Goal: Complete application form: Complete application form

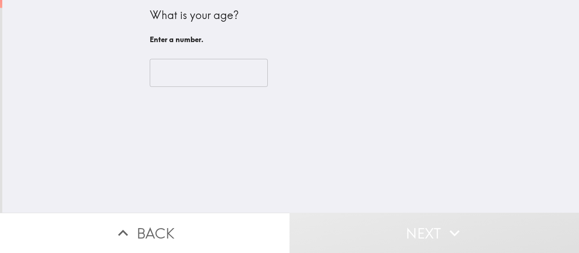
click at [207, 70] on input "number" at bounding box center [209, 73] width 118 height 28
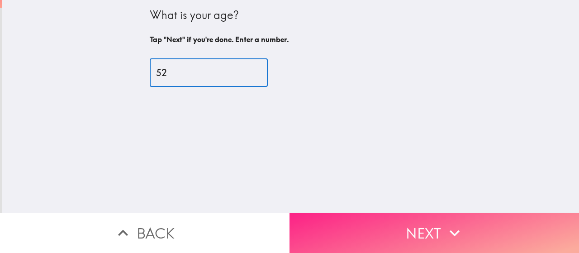
type input "52"
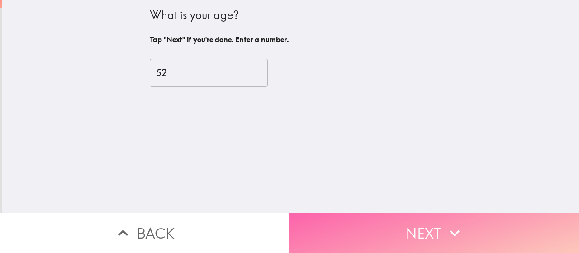
click at [415, 219] on button "Next" at bounding box center [435, 233] width 290 height 40
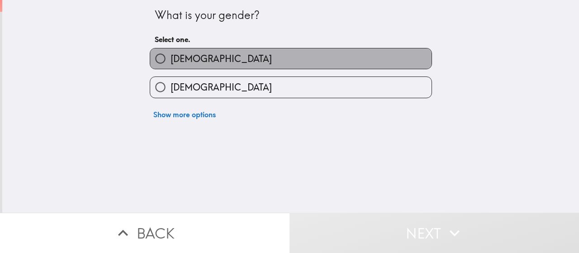
click at [268, 55] on label "Male" at bounding box center [291, 58] width 282 height 20
click at [171, 55] on input "Male" at bounding box center [160, 58] width 20 height 20
radio input "true"
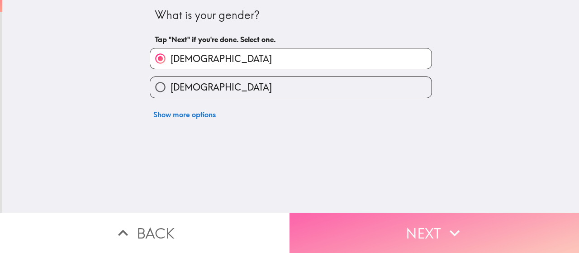
click at [417, 235] on button "Next" at bounding box center [435, 233] width 290 height 40
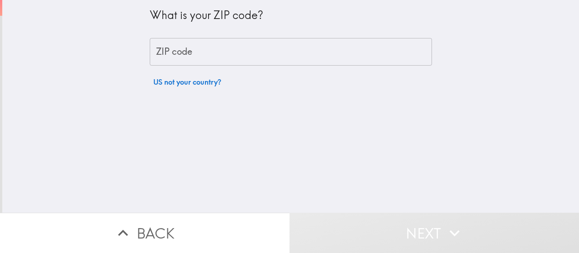
click at [229, 52] on input "ZIP code" at bounding box center [291, 52] width 282 height 28
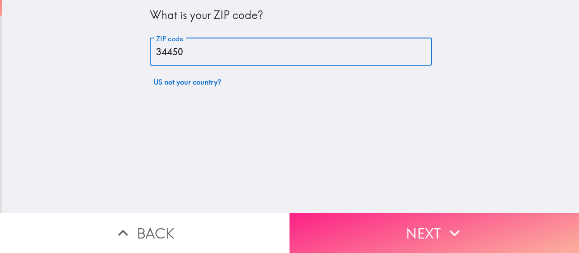
type input "34450"
click at [422, 219] on button "Next" at bounding box center [435, 233] width 290 height 40
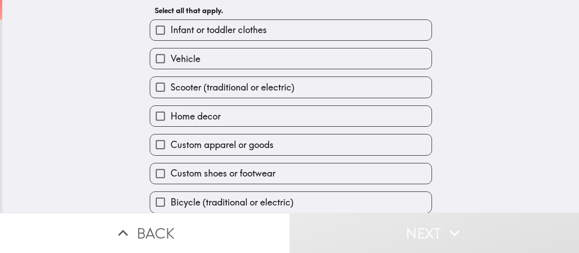
scroll to position [82, 0]
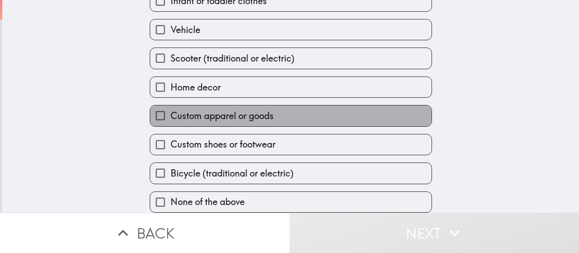
click at [264, 115] on label "Custom apparel or goods" at bounding box center [291, 115] width 282 height 20
click at [171, 115] on input "Custom apparel or goods" at bounding box center [160, 115] width 20 height 20
checkbox input "true"
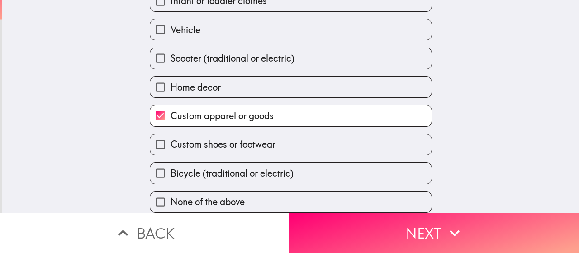
click at [264, 138] on span "Custom shoes or footwear" at bounding box center [223, 144] width 105 height 13
click at [171, 134] on input "Custom shoes or footwear" at bounding box center [160, 144] width 20 height 20
checkbox input "true"
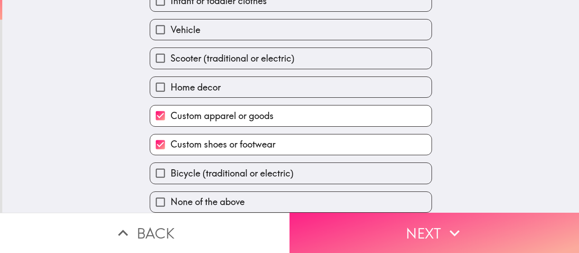
click at [431, 228] on button "Next" at bounding box center [435, 233] width 290 height 40
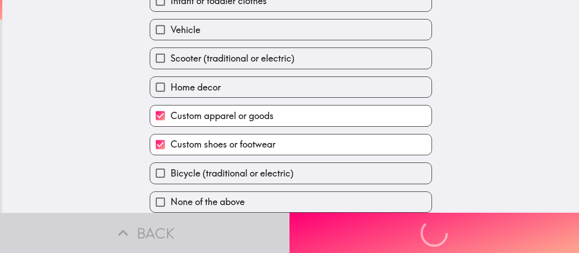
scroll to position [0, 0]
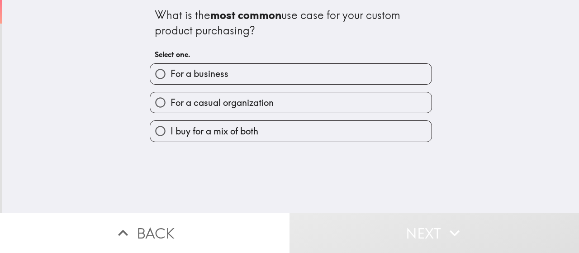
click at [247, 133] on span "I buy for a mix of both" at bounding box center [215, 131] width 88 height 13
click at [171, 133] on input "I buy for a mix of both" at bounding box center [160, 131] width 20 height 20
radio input "true"
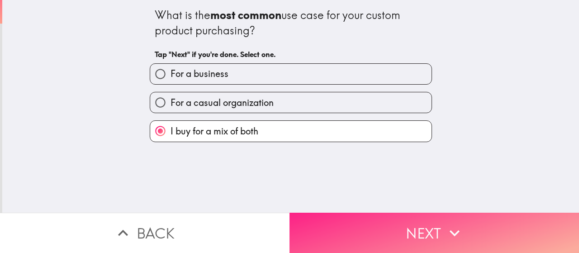
click at [431, 226] on button "Next" at bounding box center [435, 233] width 290 height 40
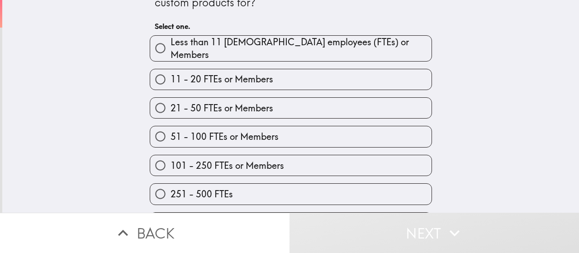
scroll to position [53, 0]
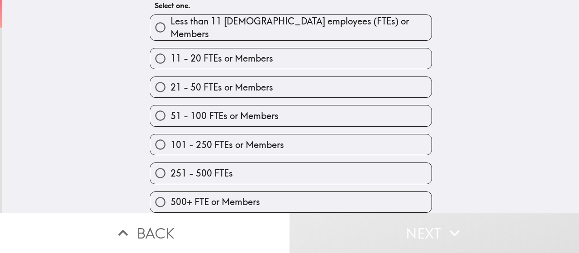
drag, startPoint x: 224, startPoint y: 190, endPoint x: 253, endPoint y: 190, distance: 28.1
click at [227, 196] on span "500+ FTE or Members" at bounding box center [216, 202] width 90 height 13
click at [171, 192] on input "500+ FTE or Members" at bounding box center [160, 202] width 20 height 20
radio input "true"
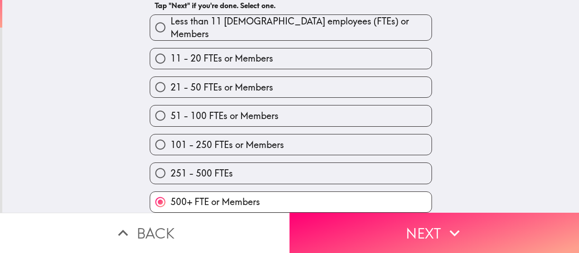
drag, startPoint x: 387, startPoint y: 234, endPoint x: 395, endPoint y: 223, distance: 13.3
click at [388, 234] on button "Next" at bounding box center [435, 233] width 290 height 40
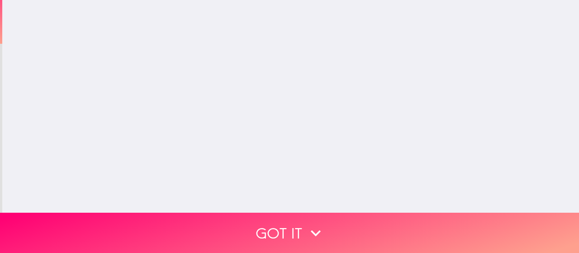
scroll to position [0, 0]
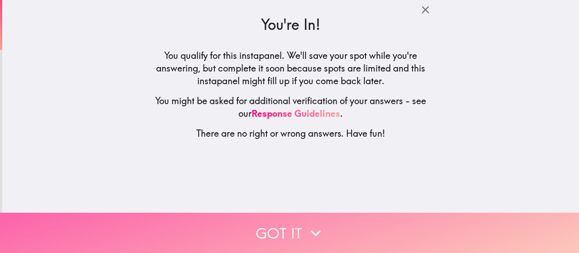
click at [292, 224] on button "Got it" at bounding box center [289, 233] width 579 height 40
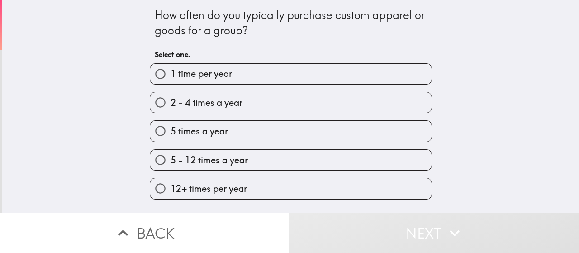
click at [233, 78] on label "1 time per year" at bounding box center [291, 74] width 282 height 20
click at [171, 78] on input "1 time per year" at bounding box center [160, 74] width 20 height 20
radio input "true"
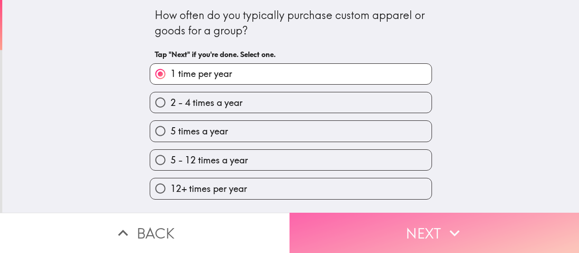
click at [419, 228] on button "Next" at bounding box center [435, 233] width 290 height 40
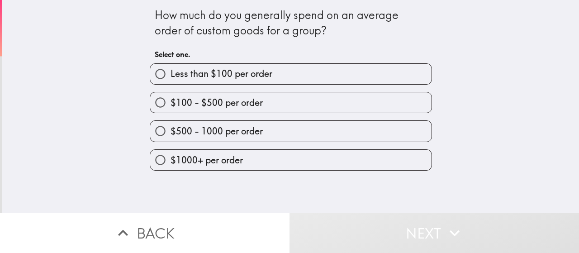
click at [238, 130] on span "$500 - 1000 per order" at bounding box center [217, 131] width 92 height 13
click at [171, 130] on input "$500 - 1000 per order" at bounding box center [160, 131] width 20 height 20
radio input "true"
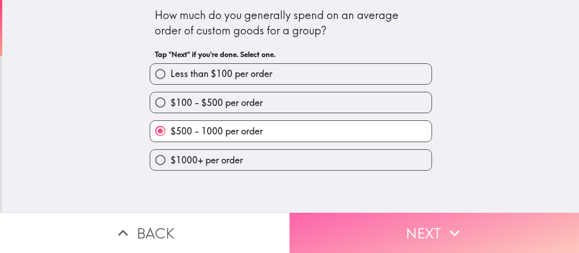
click at [389, 223] on button "Next" at bounding box center [435, 233] width 290 height 40
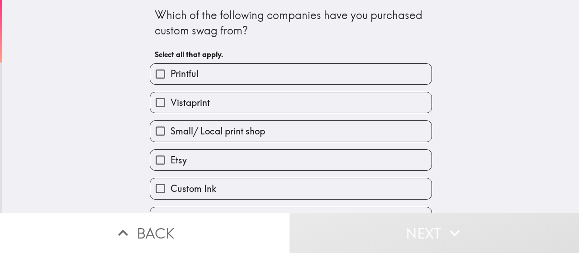
click at [203, 161] on label "Etsy" at bounding box center [291, 160] width 282 height 20
click at [171, 161] on input "Etsy" at bounding box center [160, 160] width 20 height 20
checkbox input "true"
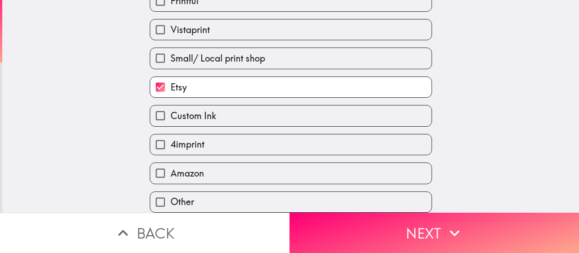
scroll to position [82, 0]
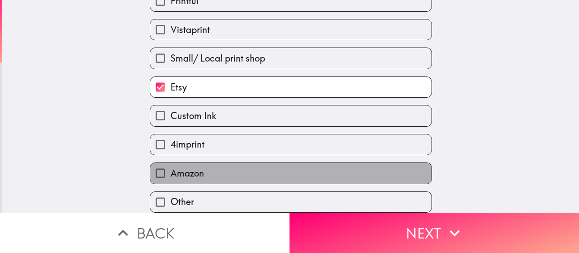
click at [346, 170] on label "Amazon" at bounding box center [291, 173] width 282 height 20
click at [171, 170] on input "Amazon" at bounding box center [160, 173] width 20 height 20
checkbox input "true"
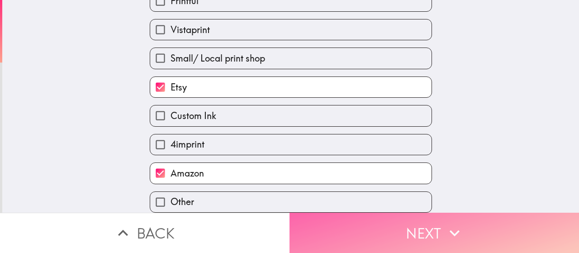
drag, startPoint x: 430, startPoint y: 223, endPoint x: 435, endPoint y: 212, distance: 12.1
click at [430, 220] on button "Next" at bounding box center [435, 233] width 290 height 40
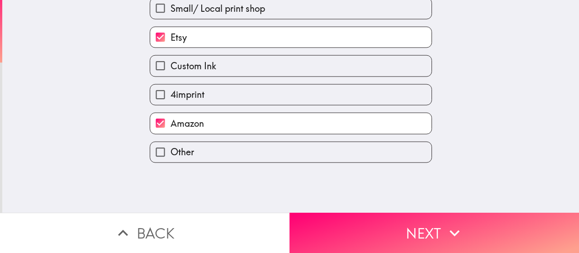
scroll to position [9, 0]
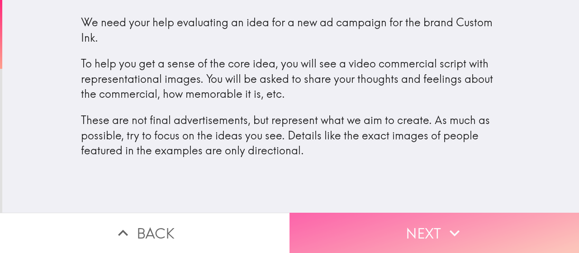
click at [421, 230] on button "Next" at bounding box center [435, 233] width 290 height 40
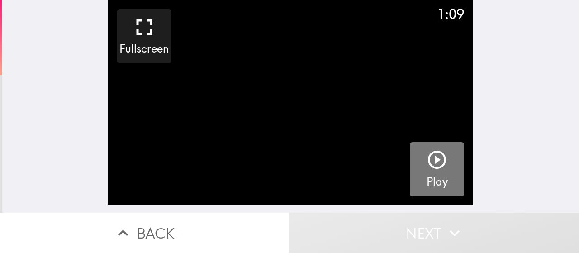
click at [432, 155] on icon "button" at bounding box center [437, 160] width 22 height 22
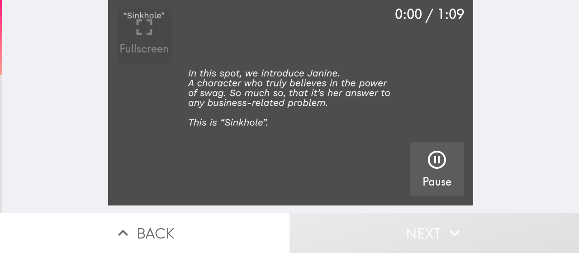
click at [301, 100] on video "button" at bounding box center [290, 102] width 365 height 205
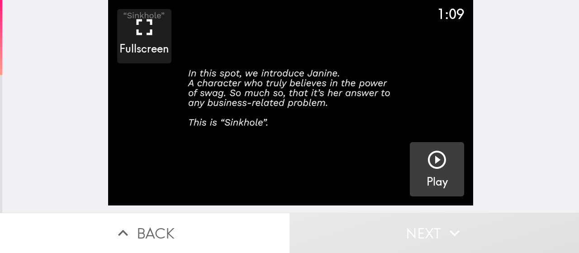
click at [297, 100] on video "button" at bounding box center [290, 102] width 365 height 205
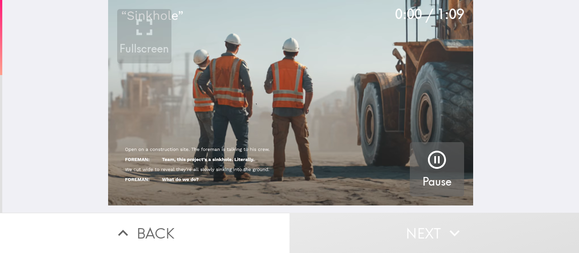
click at [310, 121] on video "button" at bounding box center [290, 102] width 365 height 205
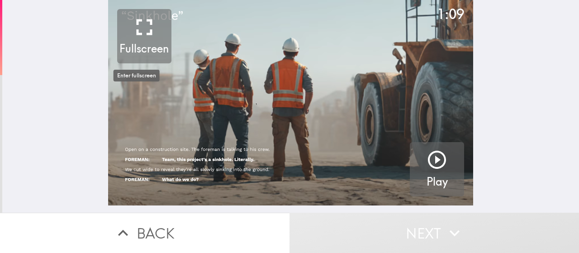
click at [146, 38] on icon "button" at bounding box center [144, 27] width 27 height 27
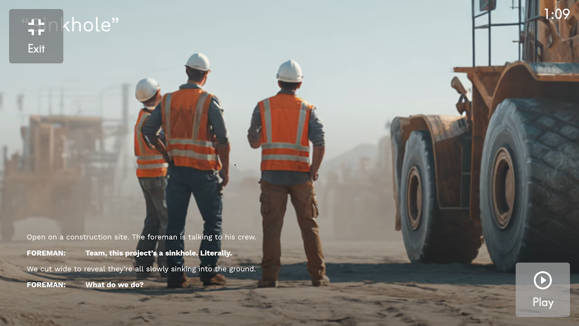
click at [544, 253] on icon "button" at bounding box center [543, 280] width 22 height 22
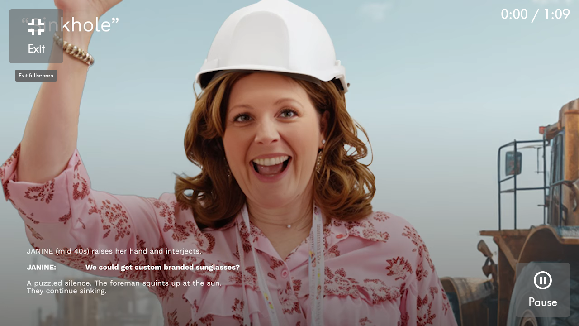
click at [42, 46] on h5 "Exit" at bounding box center [36, 48] width 17 height 15
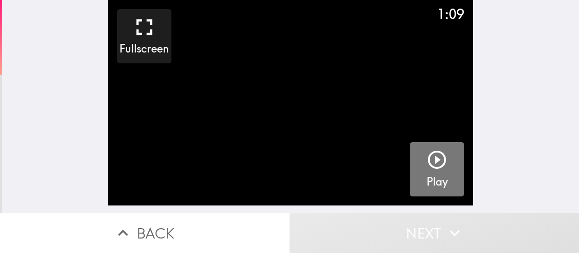
click at [429, 161] on icon "button" at bounding box center [437, 160] width 18 height 18
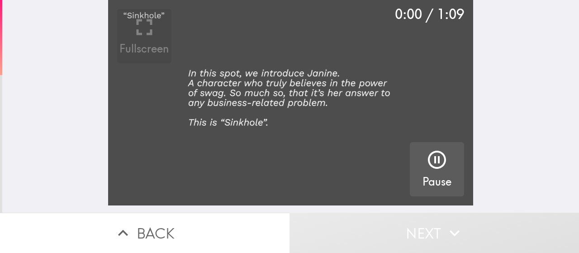
click at [344, 99] on video "button" at bounding box center [290, 102] width 365 height 205
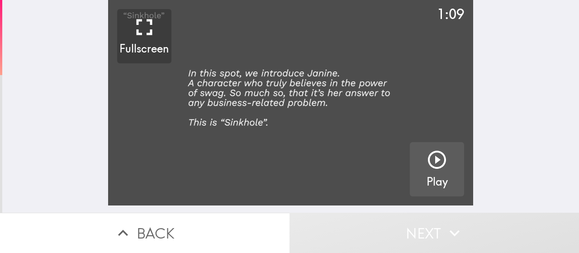
click at [344, 99] on video "button" at bounding box center [290, 102] width 365 height 205
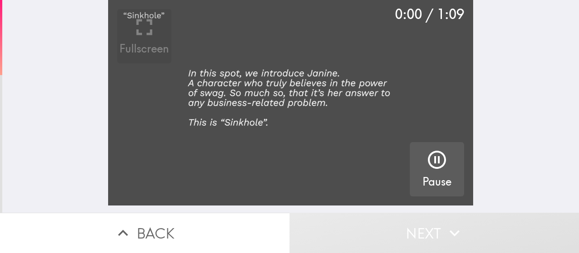
click at [344, 99] on video "button" at bounding box center [290, 102] width 365 height 205
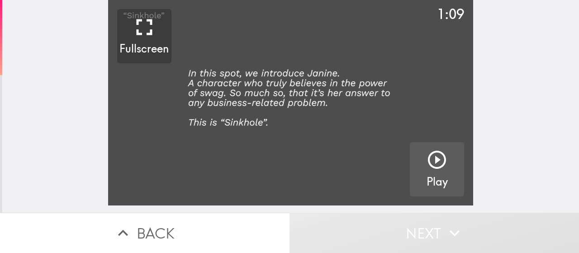
click at [344, 99] on video "button" at bounding box center [290, 102] width 365 height 205
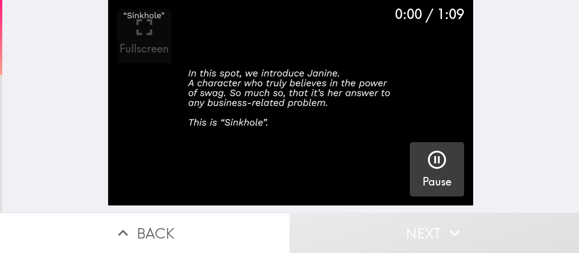
click at [290, 109] on video "button" at bounding box center [290, 102] width 365 height 205
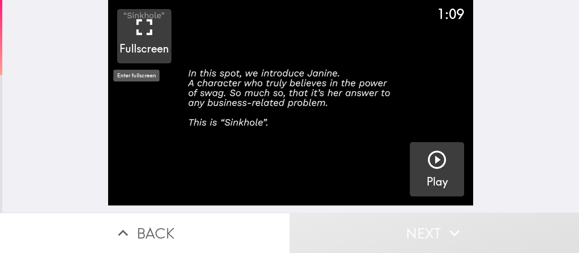
click at [148, 38] on icon "button" at bounding box center [144, 27] width 27 height 27
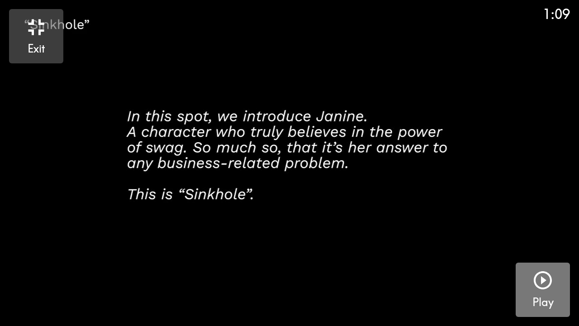
click at [543, 253] on icon "button" at bounding box center [543, 280] width 18 height 18
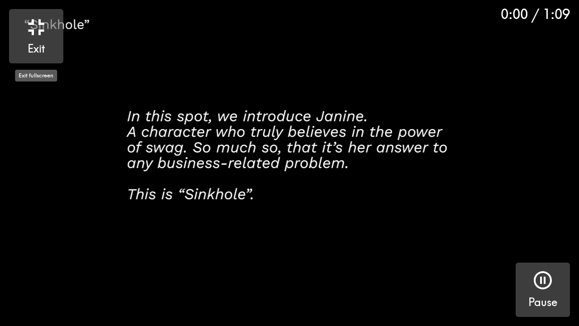
click at [40, 40] on icon "button" at bounding box center [36, 27] width 27 height 27
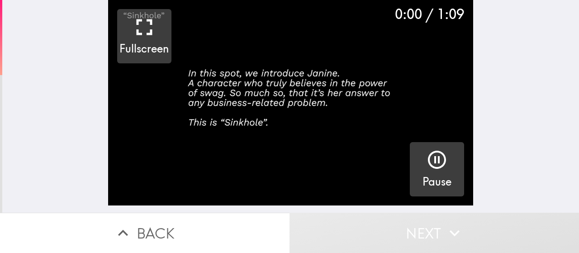
click at [330, 40] on video "button" at bounding box center [290, 102] width 365 height 205
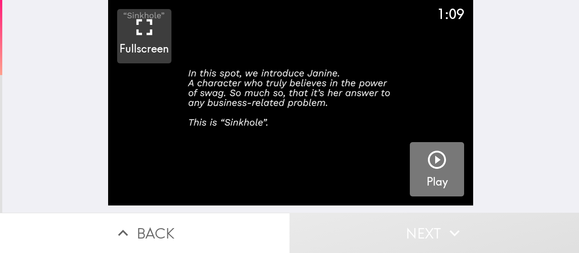
click at [433, 159] on icon "button" at bounding box center [437, 160] width 22 height 22
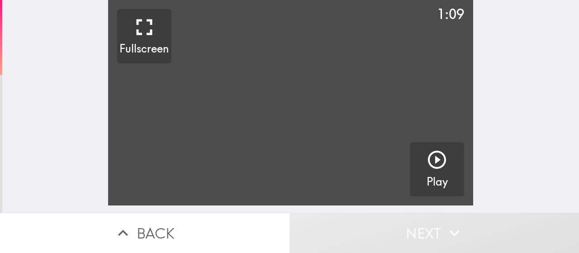
click at [300, 106] on video "button" at bounding box center [290, 102] width 365 height 205
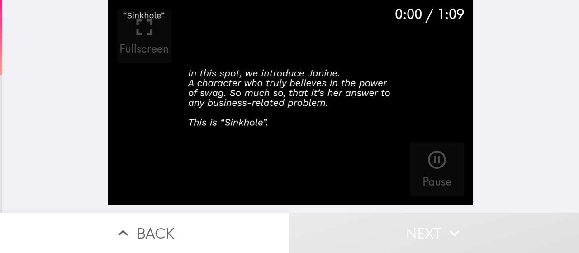
click at [299, 104] on video "button" at bounding box center [290, 102] width 365 height 205
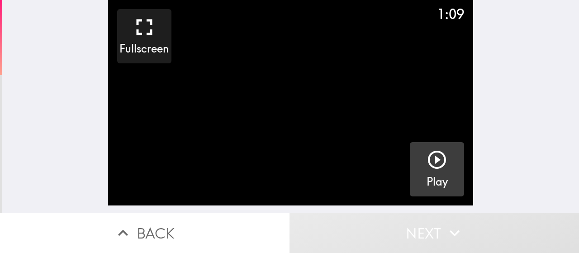
click at [429, 159] on icon "button" at bounding box center [437, 160] width 18 height 18
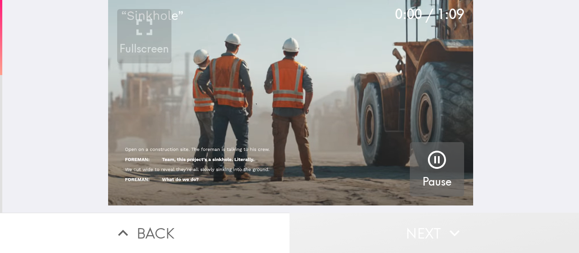
click at [368, 232] on button "Next" at bounding box center [435, 233] width 290 height 40
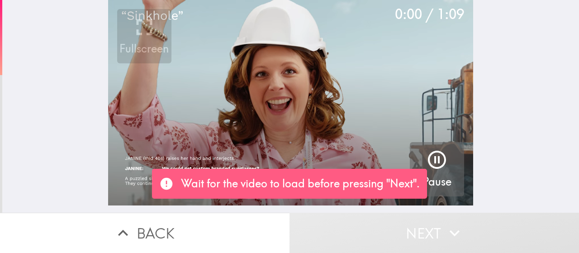
click at [286, 120] on video "button" at bounding box center [290, 102] width 365 height 205
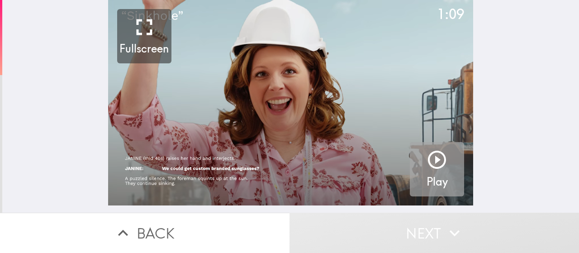
click at [428, 165] on icon "button" at bounding box center [437, 160] width 18 height 18
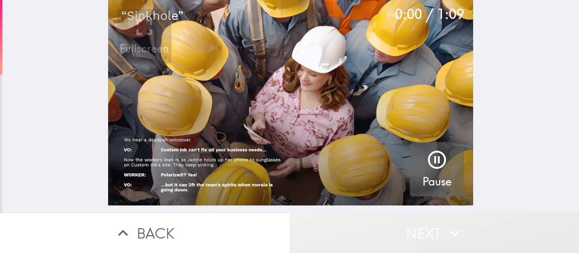
click at [419, 226] on button "Next" at bounding box center [435, 233] width 290 height 40
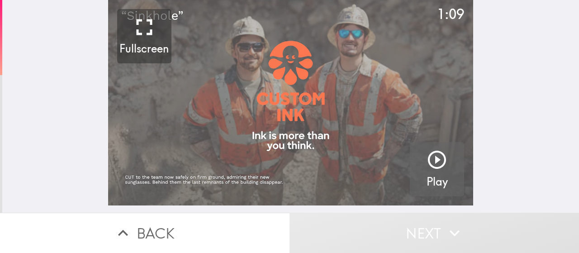
click at [399, 144] on video "button" at bounding box center [290, 102] width 365 height 205
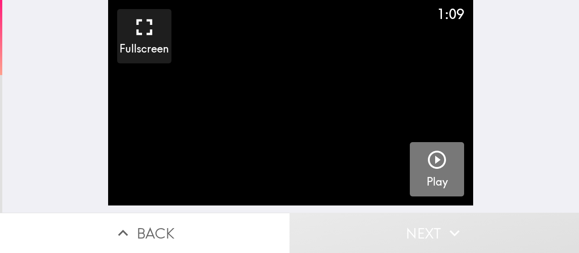
click at [429, 162] on icon "button" at bounding box center [437, 160] width 18 height 18
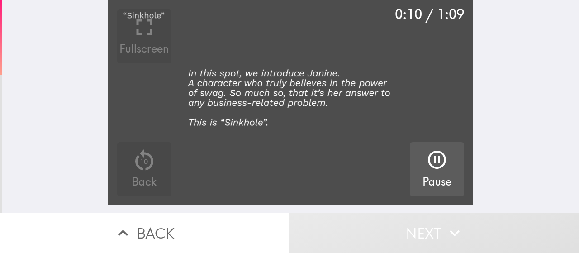
click at [321, 96] on video "button" at bounding box center [290, 102] width 365 height 205
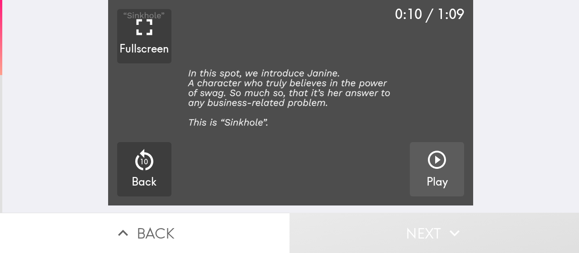
click at [304, 96] on video "button" at bounding box center [290, 102] width 365 height 205
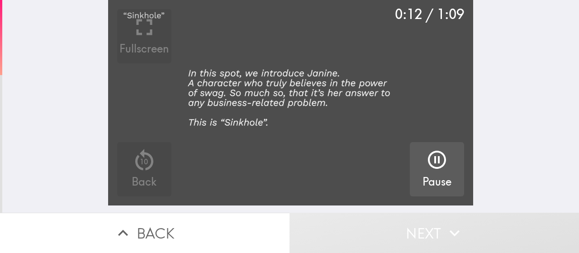
click at [359, 96] on video "button" at bounding box center [290, 102] width 365 height 205
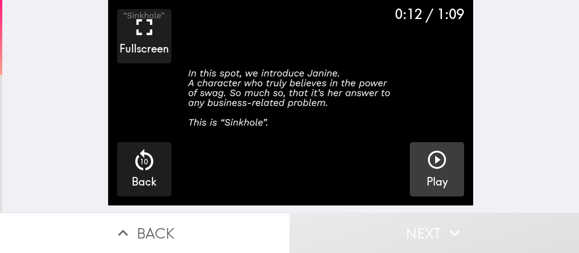
click at [359, 96] on video "button" at bounding box center [290, 102] width 365 height 205
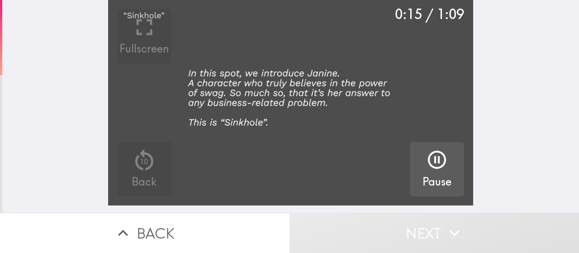
click at [290, 92] on video "button" at bounding box center [290, 102] width 365 height 205
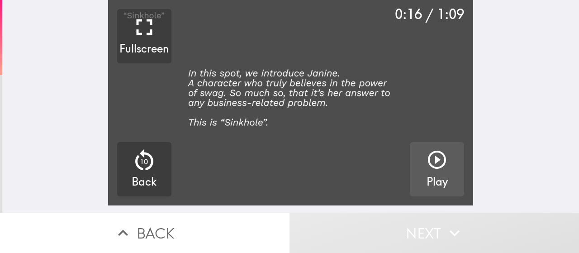
click at [292, 92] on video "button" at bounding box center [290, 102] width 365 height 205
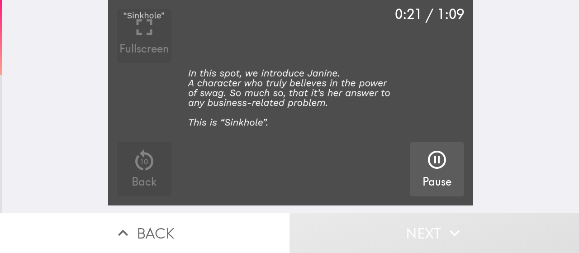
click at [292, 107] on video "button" at bounding box center [290, 102] width 365 height 205
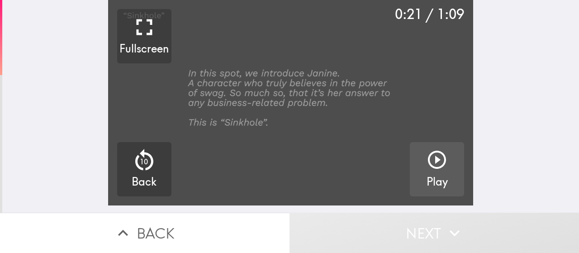
click at [292, 107] on video "button" at bounding box center [290, 102] width 365 height 205
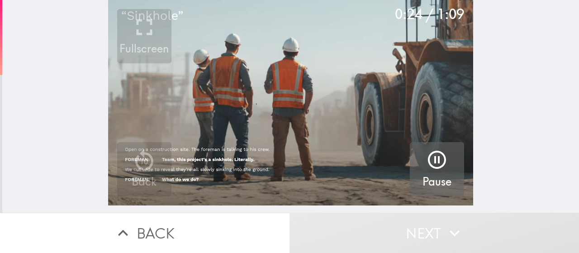
click at [364, 137] on video "button" at bounding box center [290, 102] width 365 height 205
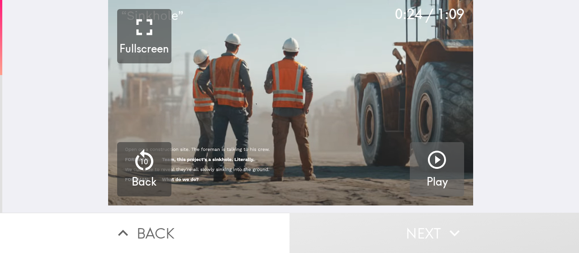
click at [364, 137] on video "button" at bounding box center [290, 102] width 365 height 205
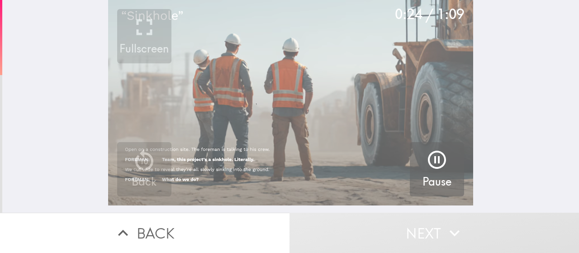
click at [331, 105] on video "button" at bounding box center [290, 102] width 365 height 205
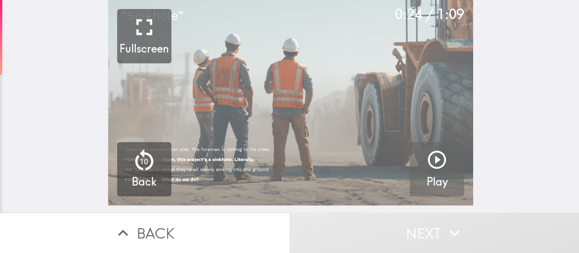
click at [331, 105] on video "button" at bounding box center [290, 102] width 365 height 205
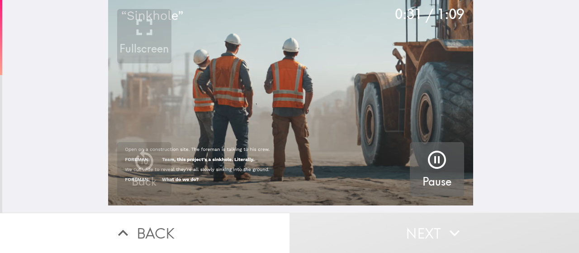
click at [328, 105] on video "button" at bounding box center [290, 102] width 365 height 205
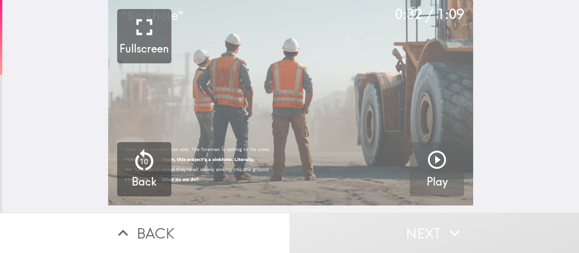
click at [332, 106] on video "button" at bounding box center [290, 102] width 365 height 205
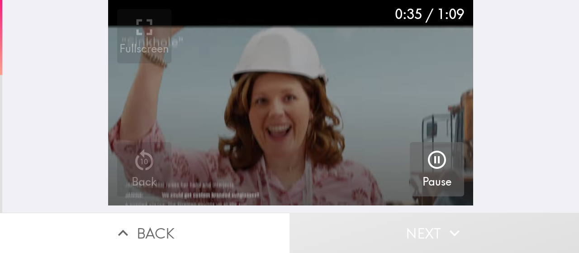
click at [333, 87] on video "button" at bounding box center [290, 102] width 365 height 205
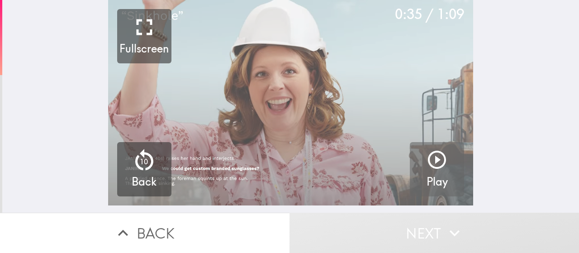
click at [333, 90] on video "button" at bounding box center [290, 102] width 365 height 205
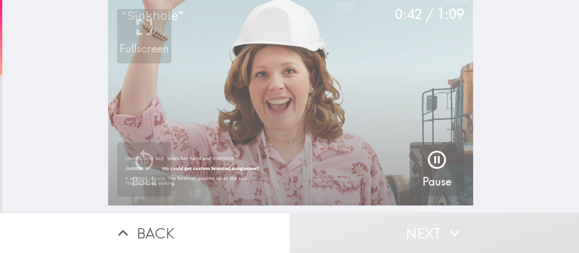
click at [334, 90] on video "button" at bounding box center [290, 102] width 365 height 205
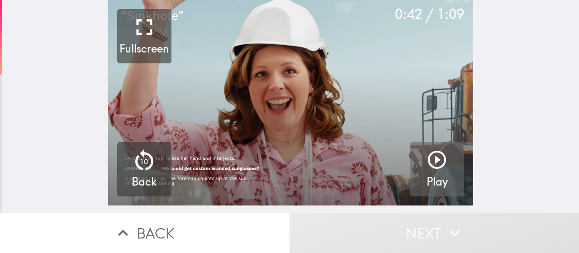
click at [334, 90] on video "button" at bounding box center [290, 102] width 365 height 205
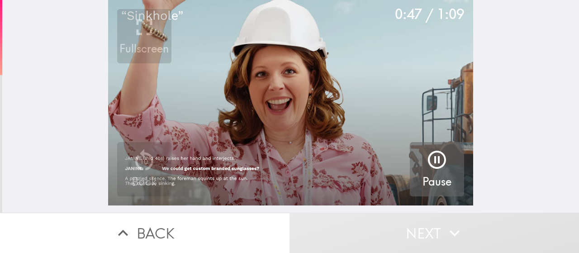
click at [351, 93] on video "button" at bounding box center [290, 102] width 365 height 205
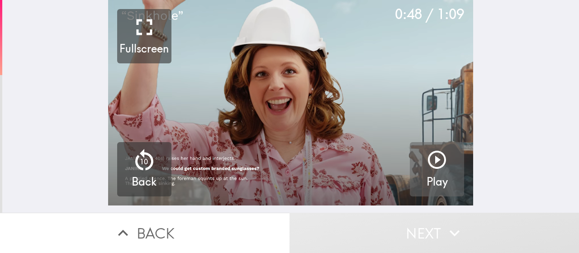
click at [351, 93] on video "button" at bounding box center [290, 102] width 365 height 205
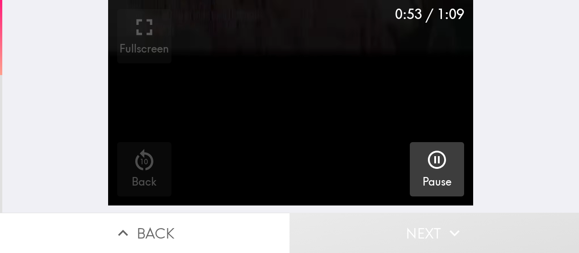
click at [345, 79] on video "button" at bounding box center [290, 102] width 365 height 205
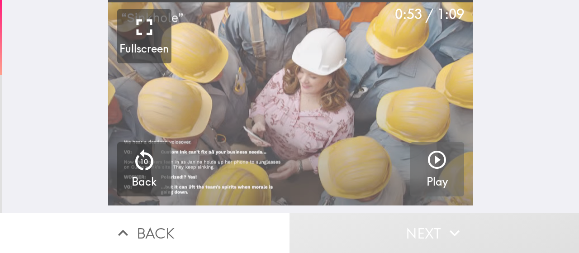
click at [345, 79] on video "button" at bounding box center [290, 102] width 365 height 205
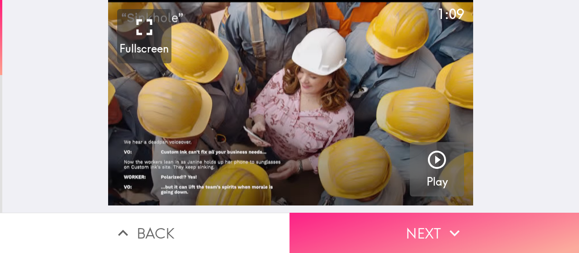
click at [423, 230] on button "Next" at bounding box center [435, 233] width 290 height 40
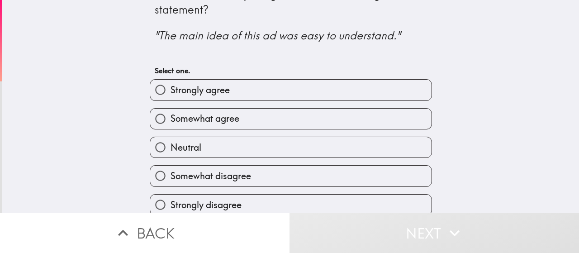
scroll to position [32, 0]
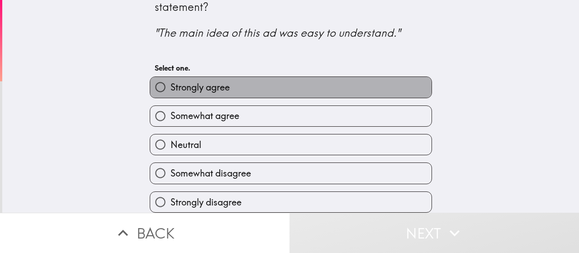
click at [224, 80] on label "Strongly agree" at bounding box center [291, 87] width 282 height 20
click at [171, 80] on input "Strongly agree" at bounding box center [160, 87] width 20 height 20
radio input "true"
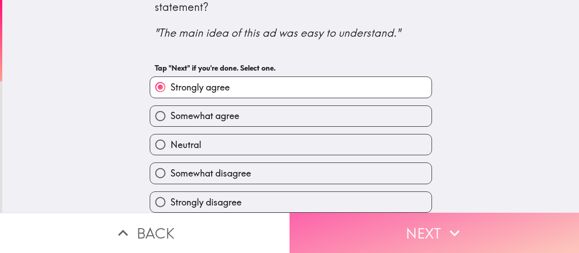
click at [407, 229] on button "Next" at bounding box center [435, 233] width 290 height 40
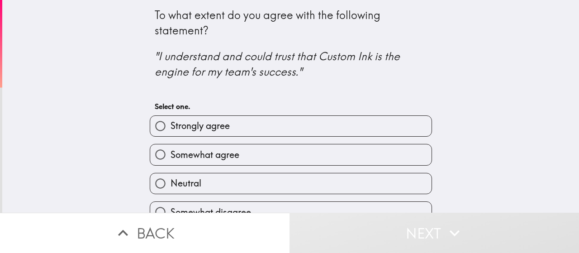
scroll to position [45, 0]
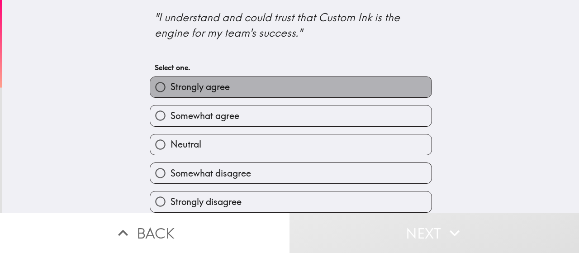
click at [256, 81] on label "Strongly agree" at bounding box center [291, 87] width 282 height 20
click at [171, 81] on input "Strongly agree" at bounding box center [160, 87] width 20 height 20
radio input "true"
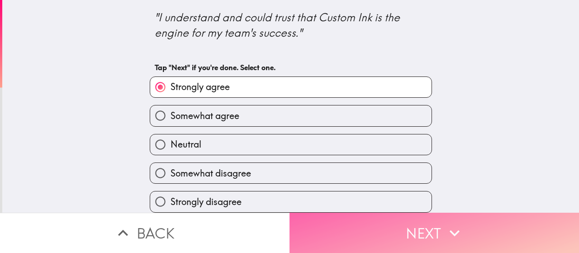
click at [373, 224] on button "Next" at bounding box center [435, 233] width 290 height 40
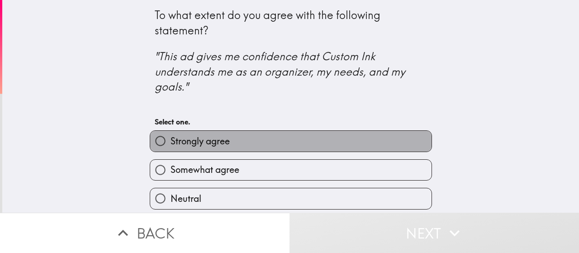
click at [275, 132] on label "Strongly agree" at bounding box center [291, 141] width 282 height 20
click at [171, 132] on input "Strongly agree" at bounding box center [160, 141] width 20 height 20
radio input "true"
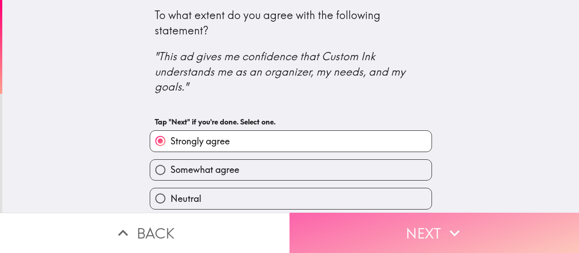
click at [388, 228] on button "Next" at bounding box center [435, 233] width 290 height 40
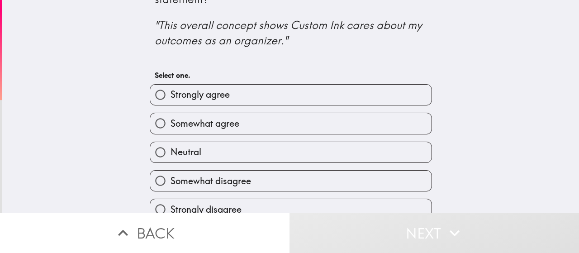
scroll to position [45, 0]
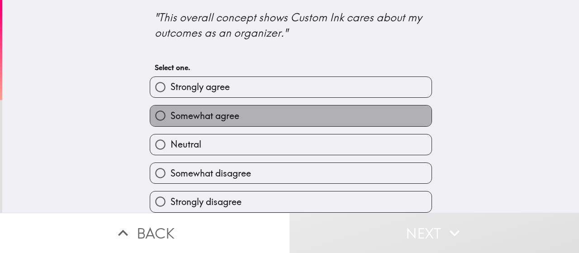
click at [249, 105] on label "Somewhat agree" at bounding box center [291, 115] width 282 height 20
click at [171, 105] on input "Somewhat agree" at bounding box center [160, 115] width 20 height 20
radio input "true"
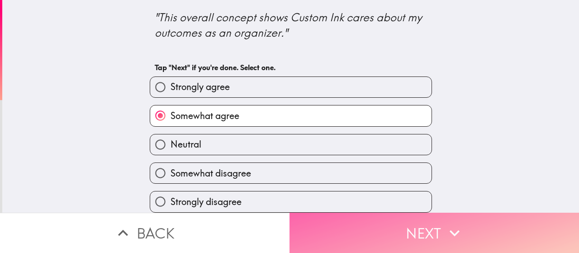
click at [409, 232] on button "Next" at bounding box center [435, 233] width 290 height 40
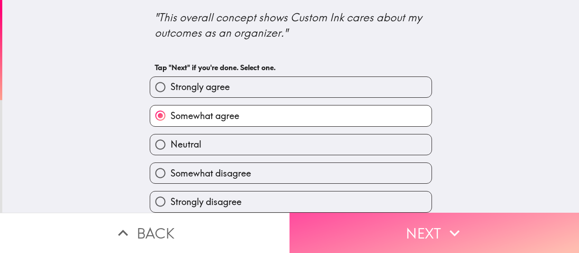
scroll to position [0, 0]
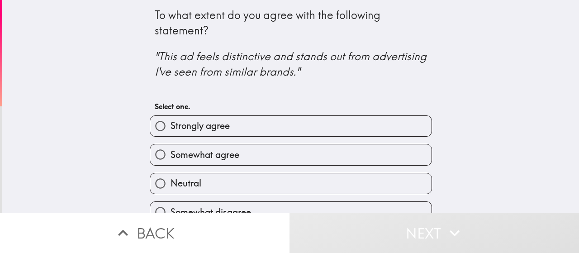
click at [269, 121] on label "Strongly agree" at bounding box center [291, 126] width 282 height 20
click at [171, 121] on input "Strongly agree" at bounding box center [160, 126] width 20 height 20
radio input "true"
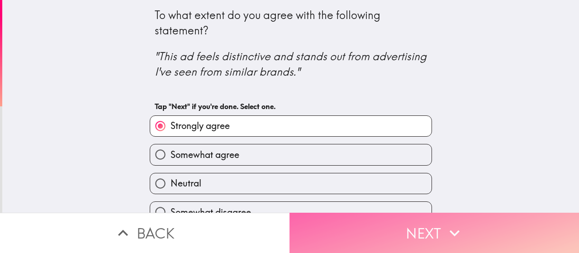
click at [375, 227] on button "Next" at bounding box center [435, 233] width 290 height 40
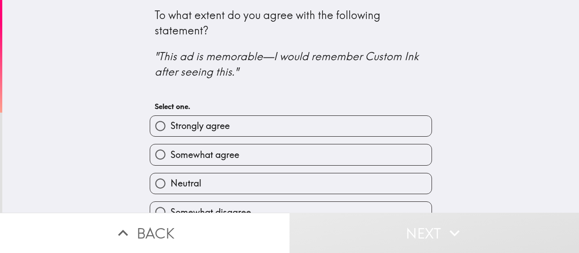
scroll to position [45, 0]
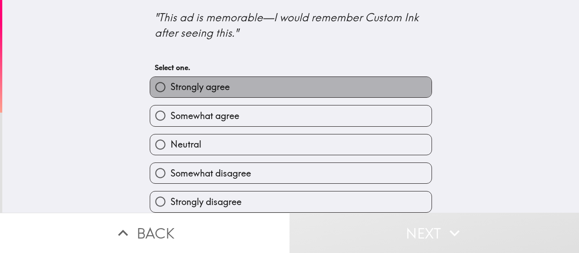
click at [227, 87] on label "Strongly agree" at bounding box center [291, 87] width 282 height 20
click at [171, 87] on input "Strongly agree" at bounding box center [160, 87] width 20 height 20
radio input "true"
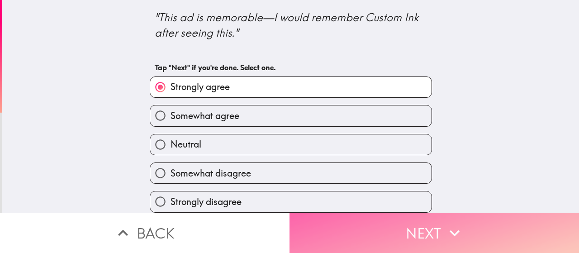
click at [393, 218] on button "Next" at bounding box center [435, 233] width 290 height 40
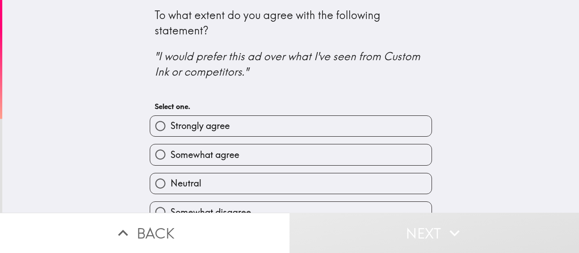
scroll to position [48, 0]
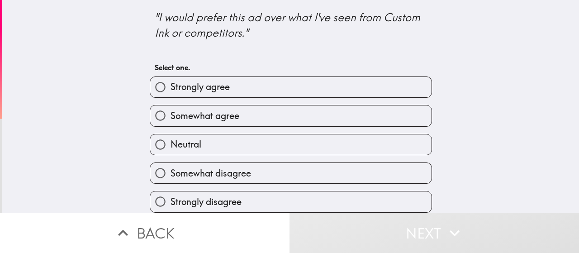
click at [253, 114] on label "Somewhat agree" at bounding box center [291, 115] width 282 height 20
click at [171, 114] on input "Somewhat agree" at bounding box center [160, 115] width 20 height 20
radio input "true"
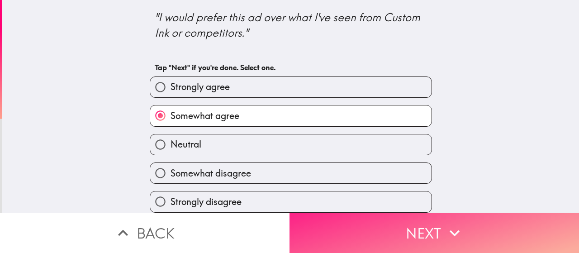
click at [387, 230] on button "Next" at bounding box center [435, 233] width 290 height 40
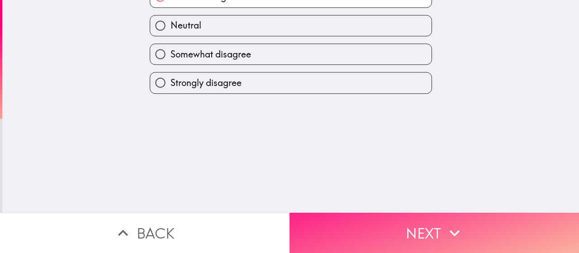
scroll to position [0, 0]
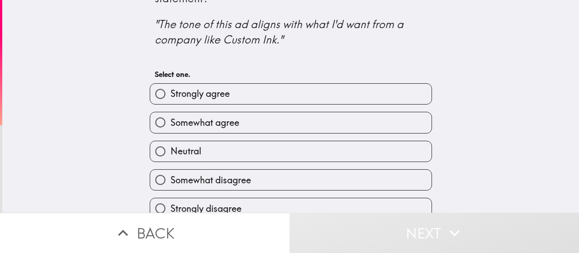
scroll to position [45, 0]
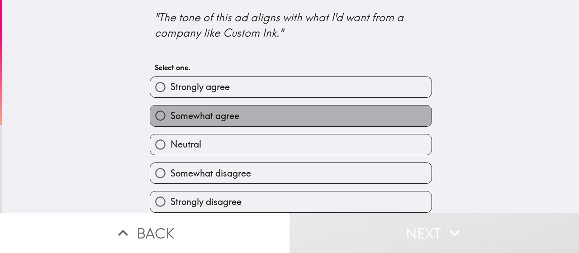
click at [256, 109] on label "Somewhat agree" at bounding box center [291, 115] width 282 height 20
click at [171, 109] on input "Somewhat agree" at bounding box center [160, 115] width 20 height 20
radio input "true"
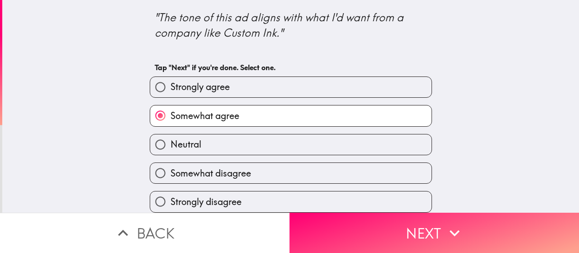
click at [258, 134] on label "Neutral" at bounding box center [291, 144] width 282 height 20
click at [171, 134] on input "Neutral" at bounding box center [160, 144] width 20 height 20
radio input "true"
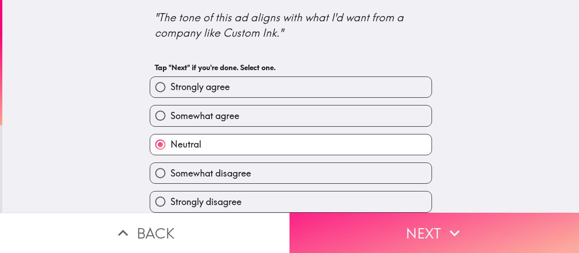
click at [396, 239] on button "Next" at bounding box center [435, 233] width 290 height 40
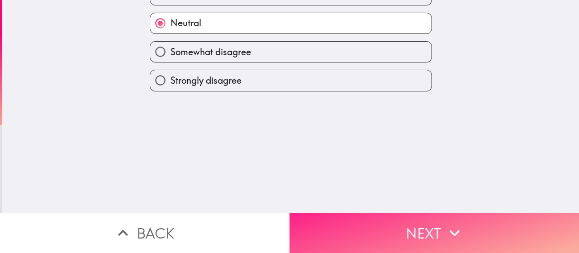
scroll to position [0, 0]
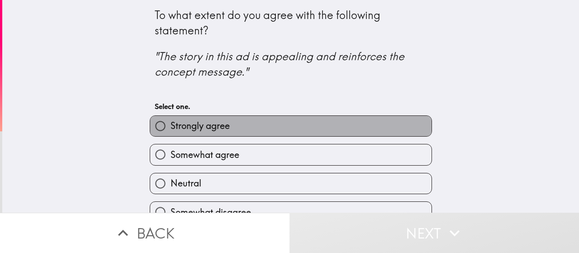
click at [264, 133] on label "Strongly agree" at bounding box center [291, 126] width 282 height 20
click at [171, 133] on input "Strongly agree" at bounding box center [160, 126] width 20 height 20
radio input "true"
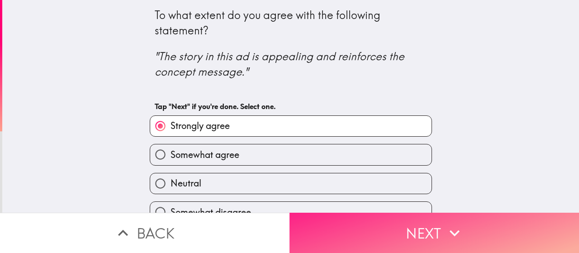
click at [382, 226] on button "Next" at bounding box center [435, 233] width 290 height 40
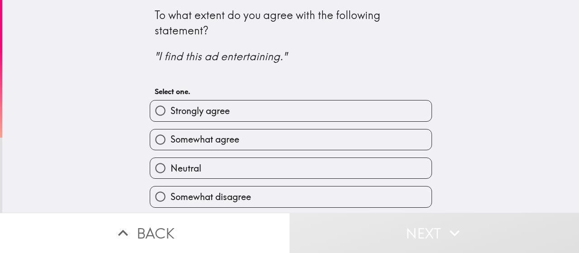
click at [272, 120] on label "Strongly agree" at bounding box center [291, 110] width 282 height 20
click at [171, 120] on input "Strongly agree" at bounding box center [160, 110] width 20 height 20
radio input "true"
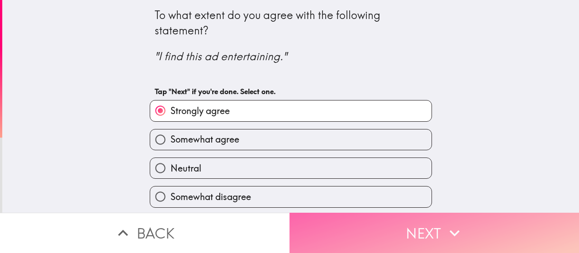
click at [362, 223] on button "Next" at bounding box center [435, 233] width 290 height 40
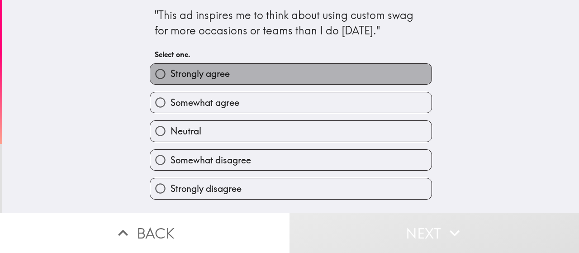
click at [243, 81] on label "Strongly agree" at bounding box center [291, 74] width 282 height 20
click at [171, 81] on input "Strongly agree" at bounding box center [160, 74] width 20 height 20
radio input "true"
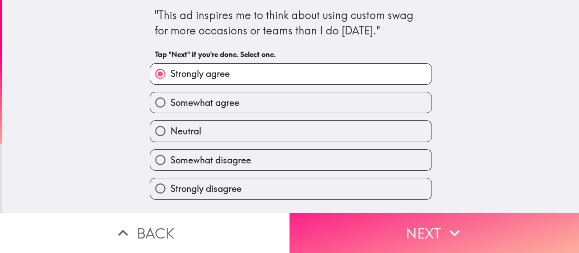
click at [369, 221] on button "Next" at bounding box center [435, 233] width 290 height 40
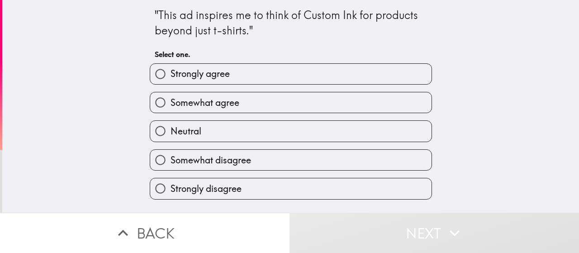
click at [241, 75] on label "Strongly agree" at bounding box center [291, 74] width 282 height 20
click at [171, 75] on input "Strongly agree" at bounding box center [160, 74] width 20 height 20
radio input "true"
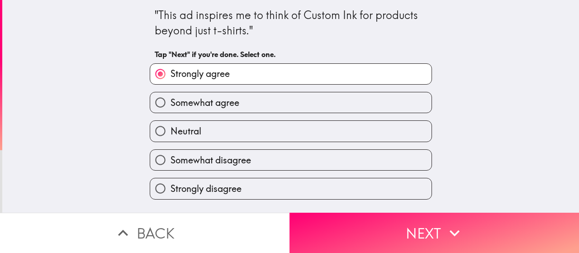
click at [241, 105] on label "Somewhat agree" at bounding box center [291, 102] width 282 height 20
click at [171, 105] on input "Somewhat agree" at bounding box center [160, 102] width 20 height 20
radio input "true"
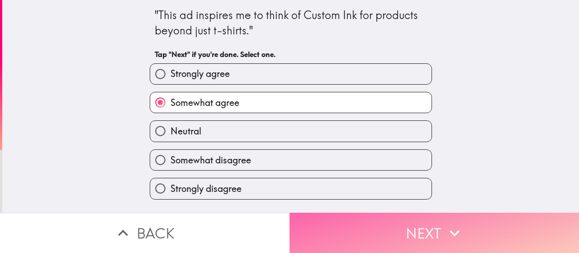
click at [369, 228] on button "Next" at bounding box center [435, 233] width 290 height 40
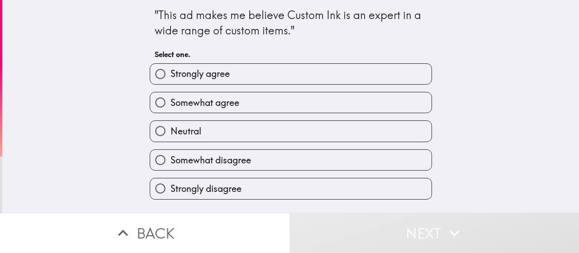
click at [252, 80] on label "Strongly agree" at bounding box center [291, 74] width 282 height 20
click at [171, 80] on input "Strongly agree" at bounding box center [160, 74] width 20 height 20
radio input "true"
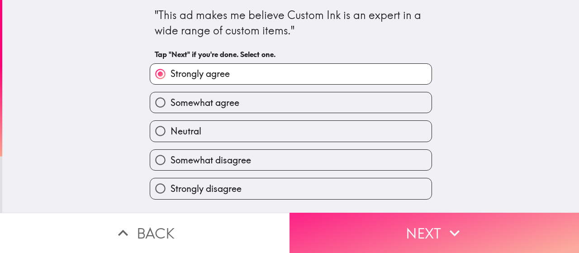
click at [365, 228] on button "Next" at bounding box center [435, 233] width 290 height 40
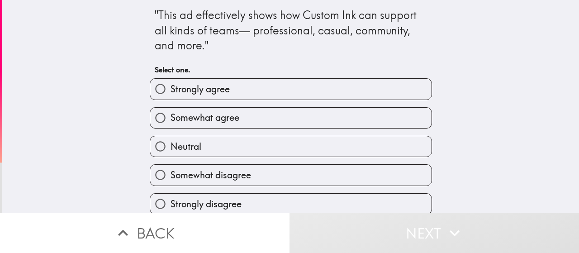
click at [245, 79] on label "Strongly agree" at bounding box center [291, 89] width 282 height 20
click at [171, 79] on input "Strongly agree" at bounding box center [160, 89] width 20 height 20
radio input "true"
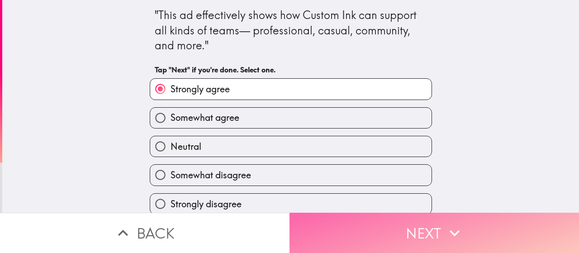
click at [372, 224] on button "Next" at bounding box center [435, 233] width 290 height 40
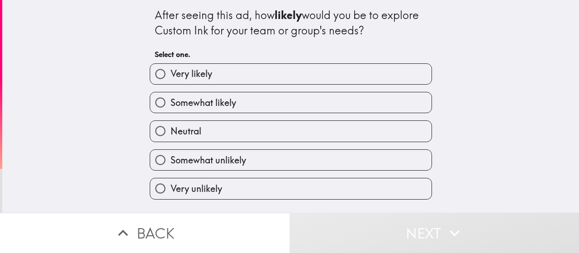
click at [271, 72] on label "Very likely" at bounding box center [291, 74] width 282 height 20
click at [171, 72] on input "Very likely" at bounding box center [160, 74] width 20 height 20
radio input "true"
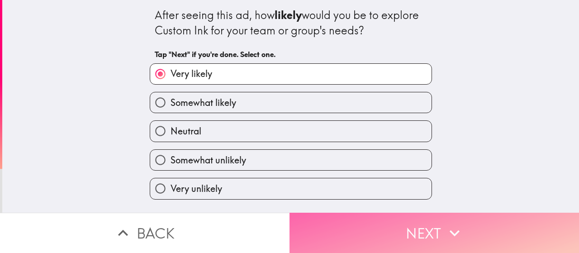
click at [391, 222] on button "Next" at bounding box center [435, 233] width 290 height 40
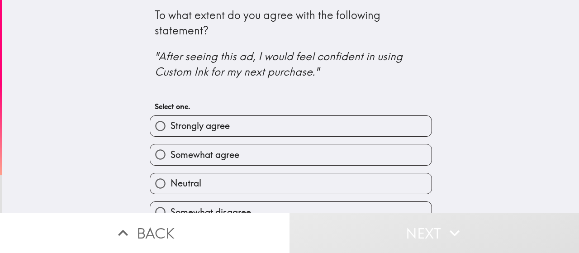
click at [243, 125] on label "Strongly agree" at bounding box center [291, 126] width 282 height 20
click at [171, 125] on input "Strongly agree" at bounding box center [160, 126] width 20 height 20
radio input "true"
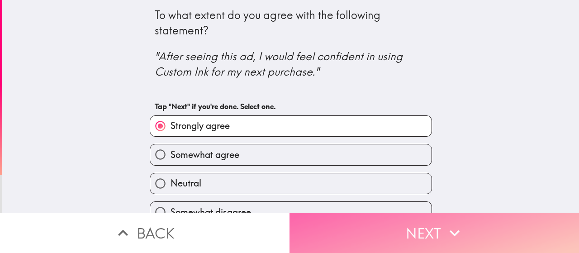
click at [408, 239] on button "Next" at bounding box center [435, 233] width 290 height 40
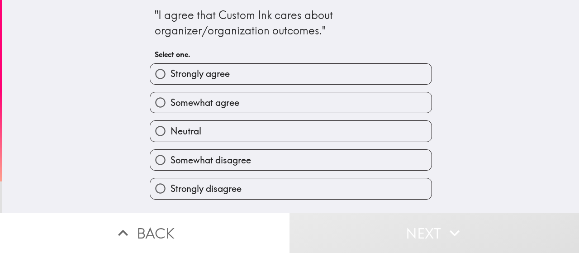
click at [259, 76] on label "Strongly agree" at bounding box center [291, 74] width 282 height 20
click at [171, 76] on input "Strongly agree" at bounding box center [160, 74] width 20 height 20
radio input "true"
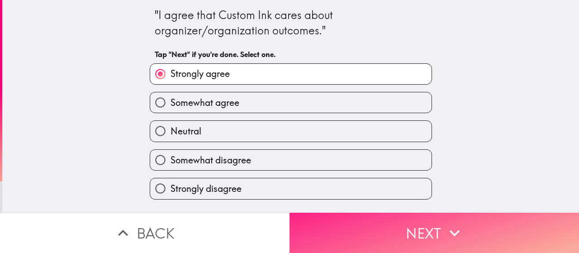
click at [351, 228] on button "Next" at bounding box center [435, 233] width 290 height 40
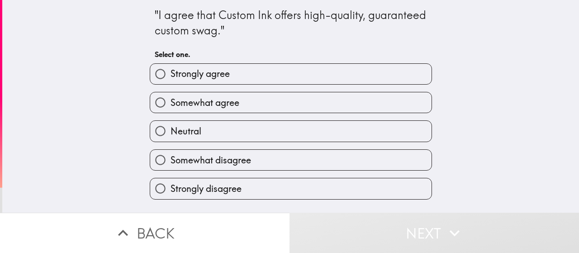
click at [264, 79] on label "Strongly agree" at bounding box center [291, 74] width 282 height 20
click at [171, 79] on input "Strongly agree" at bounding box center [160, 74] width 20 height 20
radio input "true"
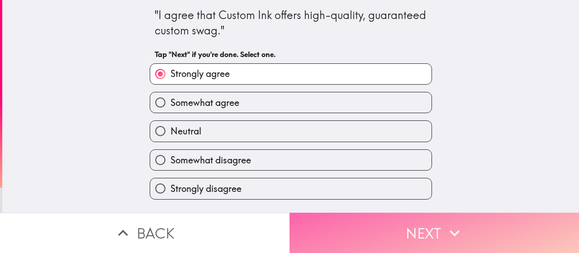
click at [347, 221] on button "Next" at bounding box center [435, 233] width 290 height 40
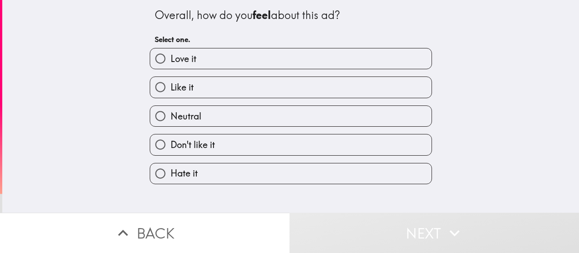
click at [215, 62] on label "Love it" at bounding box center [291, 58] width 282 height 20
click at [171, 62] on input "Love it" at bounding box center [160, 58] width 20 height 20
radio input "true"
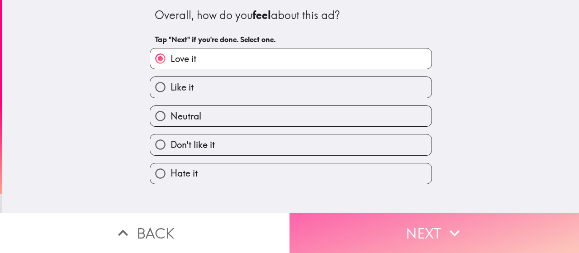
click at [401, 229] on button "Next" at bounding box center [435, 233] width 290 height 40
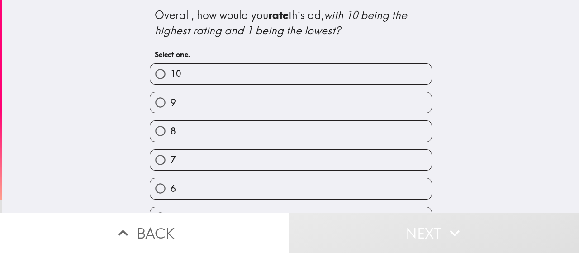
click at [215, 113] on label "9" at bounding box center [291, 102] width 282 height 20
click at [171, 113] on input "9" at bounding box center [160, 102] width 20 height 20
radio input "true"
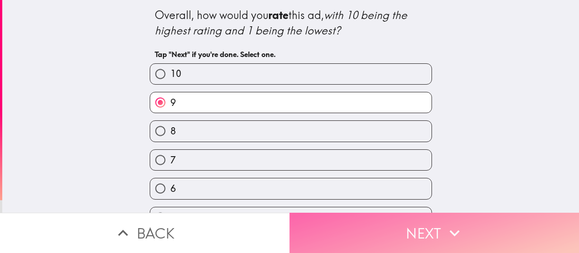
click at [412, 234] on button "Next" at bounding box center [435, 233] width 290 height 40
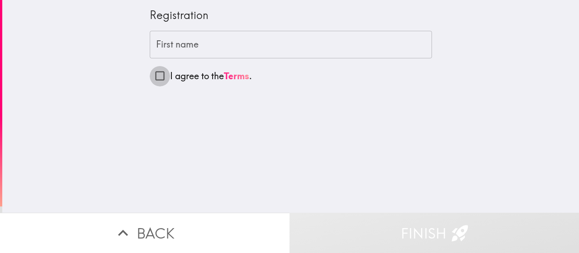
click at [150, 76] on input "I agree to the Terms ." at bounding box center [160, 76] width 20 height 20
checkbox input "true"
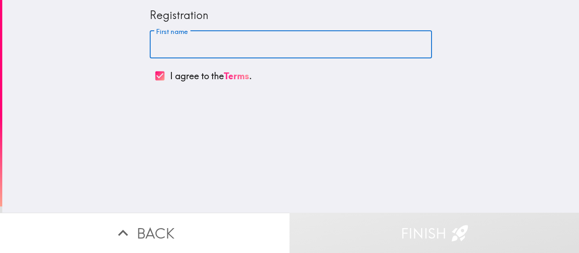
click at [187, 53] on input "First name" at bounding box center [291, 45] width 282 height 28
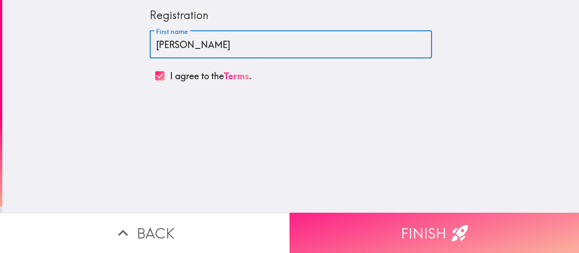
type input "[PERSON_NAME]"
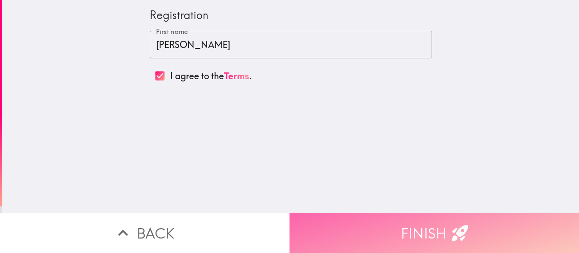
click at [426, 228] on button "Finish" at bounding box center [435, 233] width 290 height 40
